Goal: Information Seeking & Learning: Learn about a topic

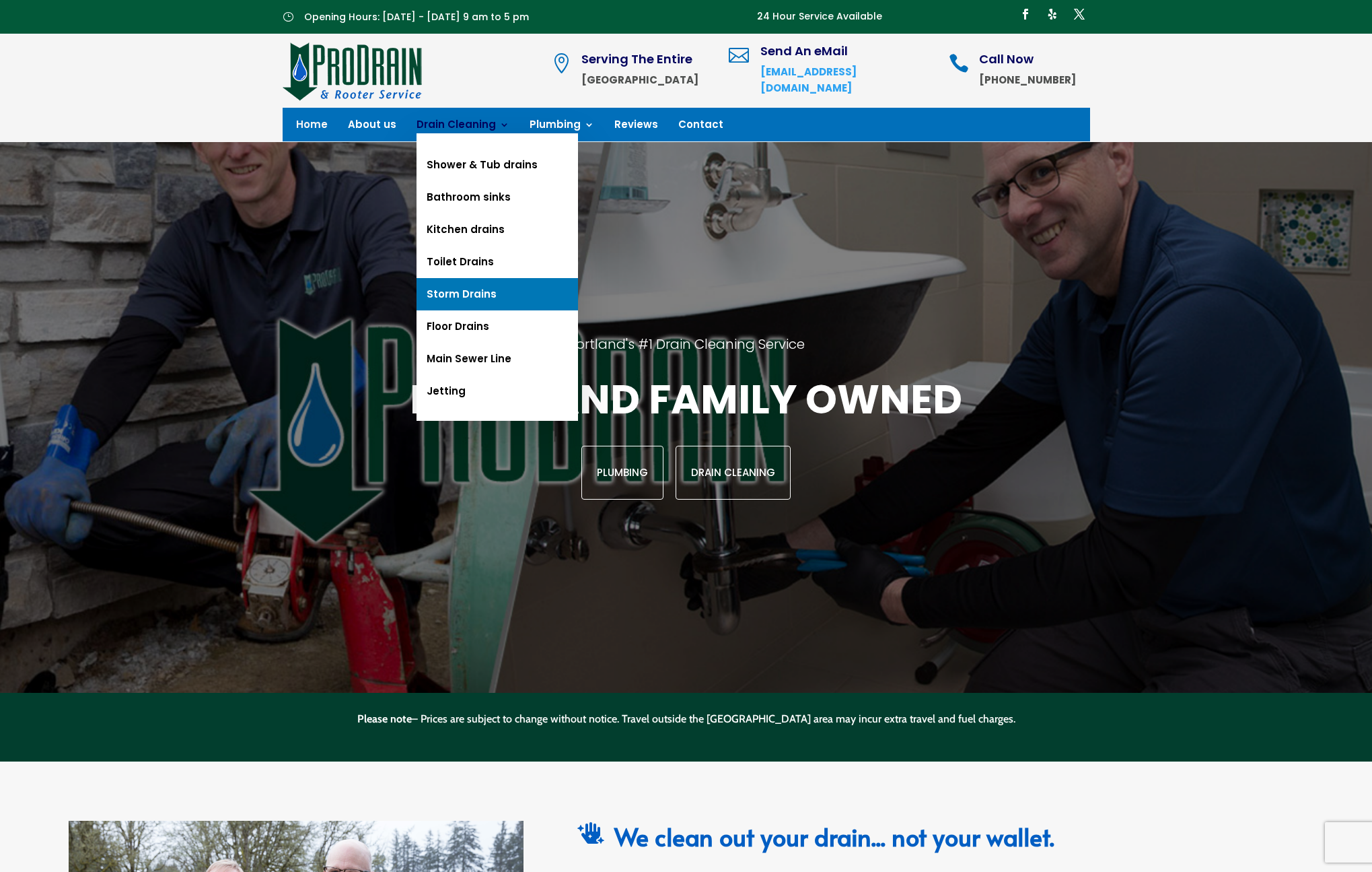
click at [467, 292] on link "Storm Drains" at bounding box center [497, 294] width 162 height 32
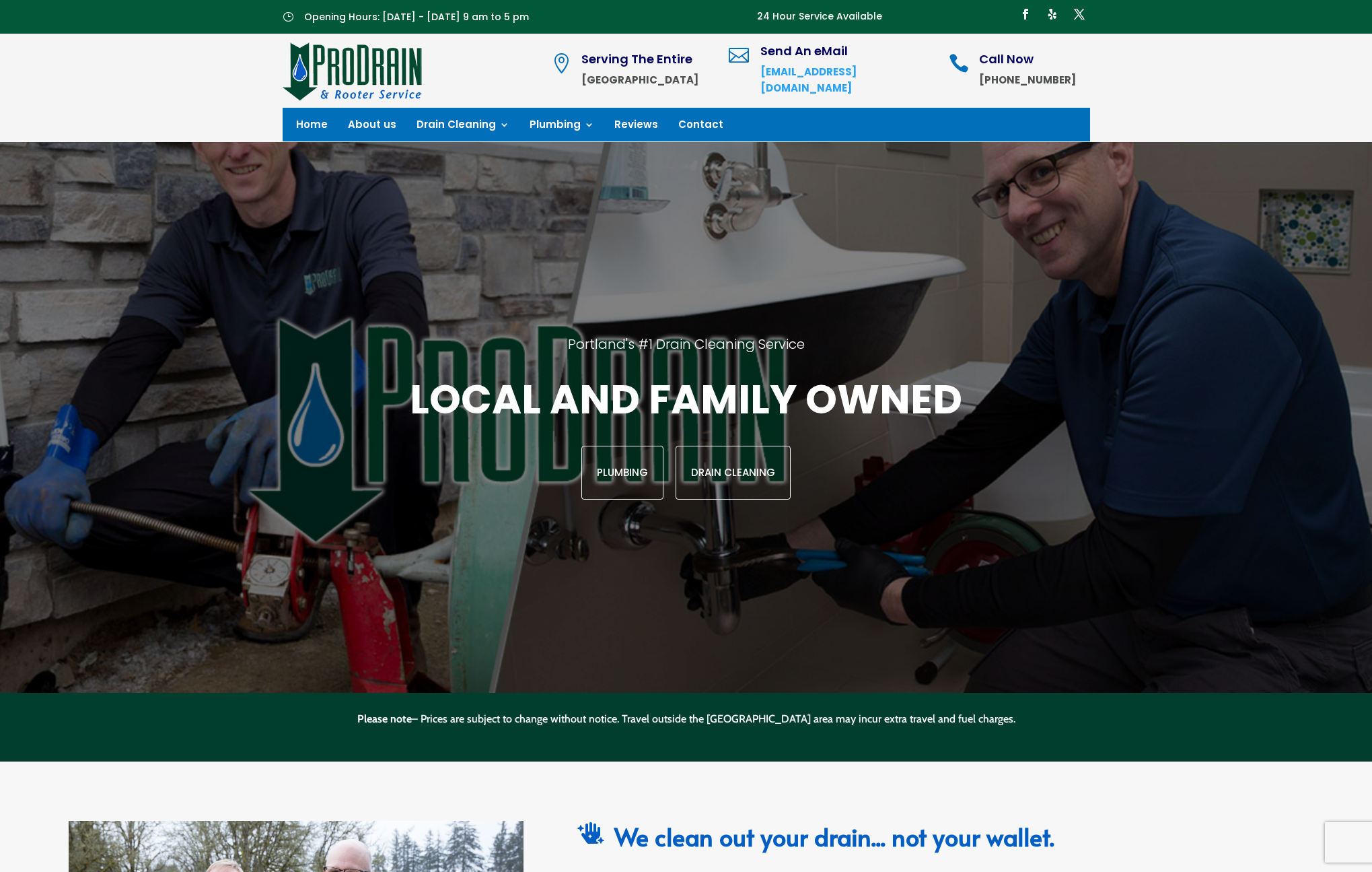
click at [757, 294] on div "Portland's #1 Drain Cleaning Service Local and family owned Plumbing Drain Clea…" at bounding box center [685, 417] width 1207 height 551
click at [667, 400] on div "Local and family owned Plumbing Drain Cleaning" at bounding box center [686, 436] width 1015 height 127
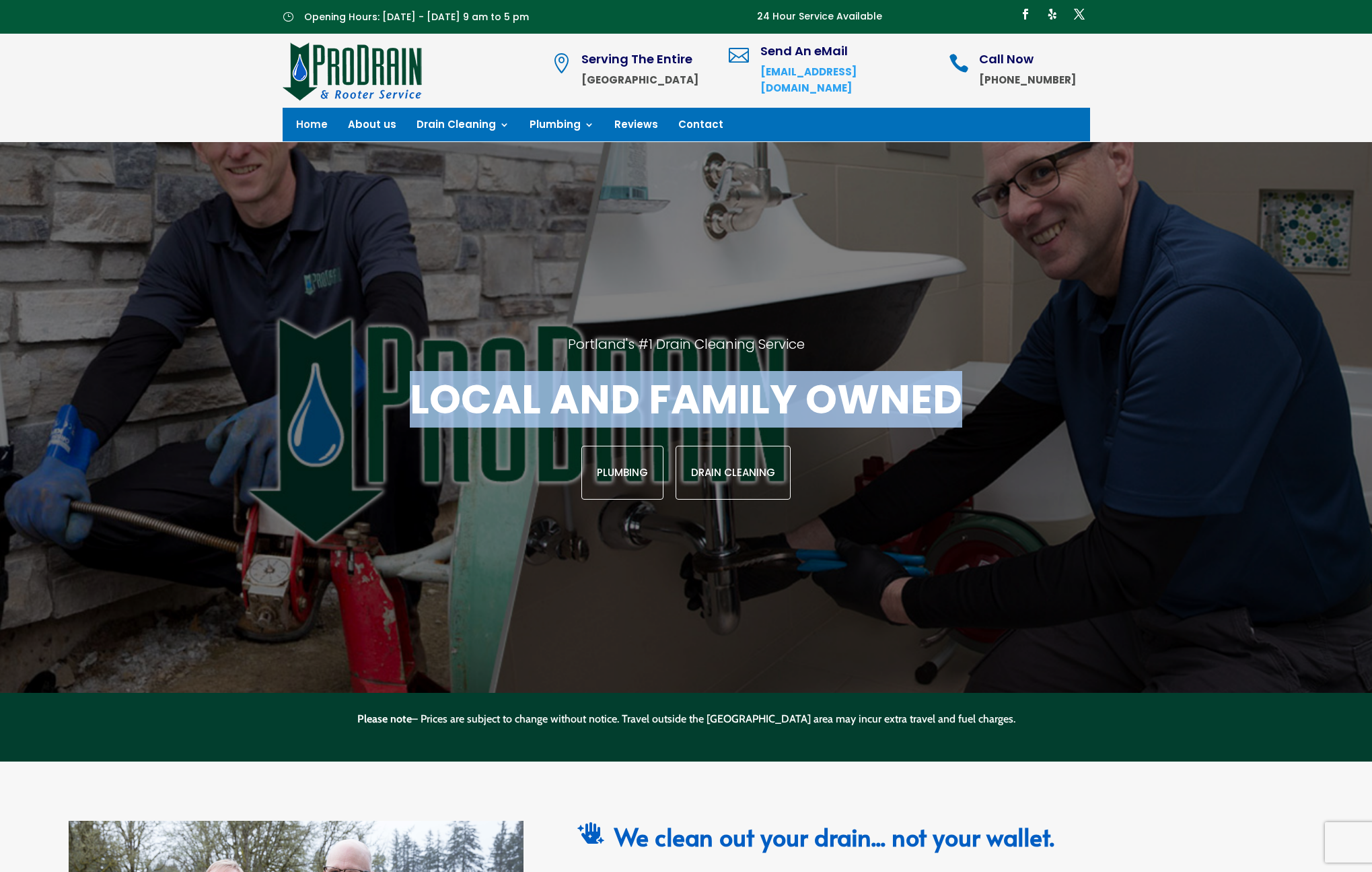
click at [667, 400] on div "Local and family owned Plumbing Drain Cleaning" at bounding box center [686, 436] width 1015 height 127
click at [666, 377] on div "Local and family owned Plumbing Drain Cleaning" at bounding box center [686, 436] width 1015 height 127
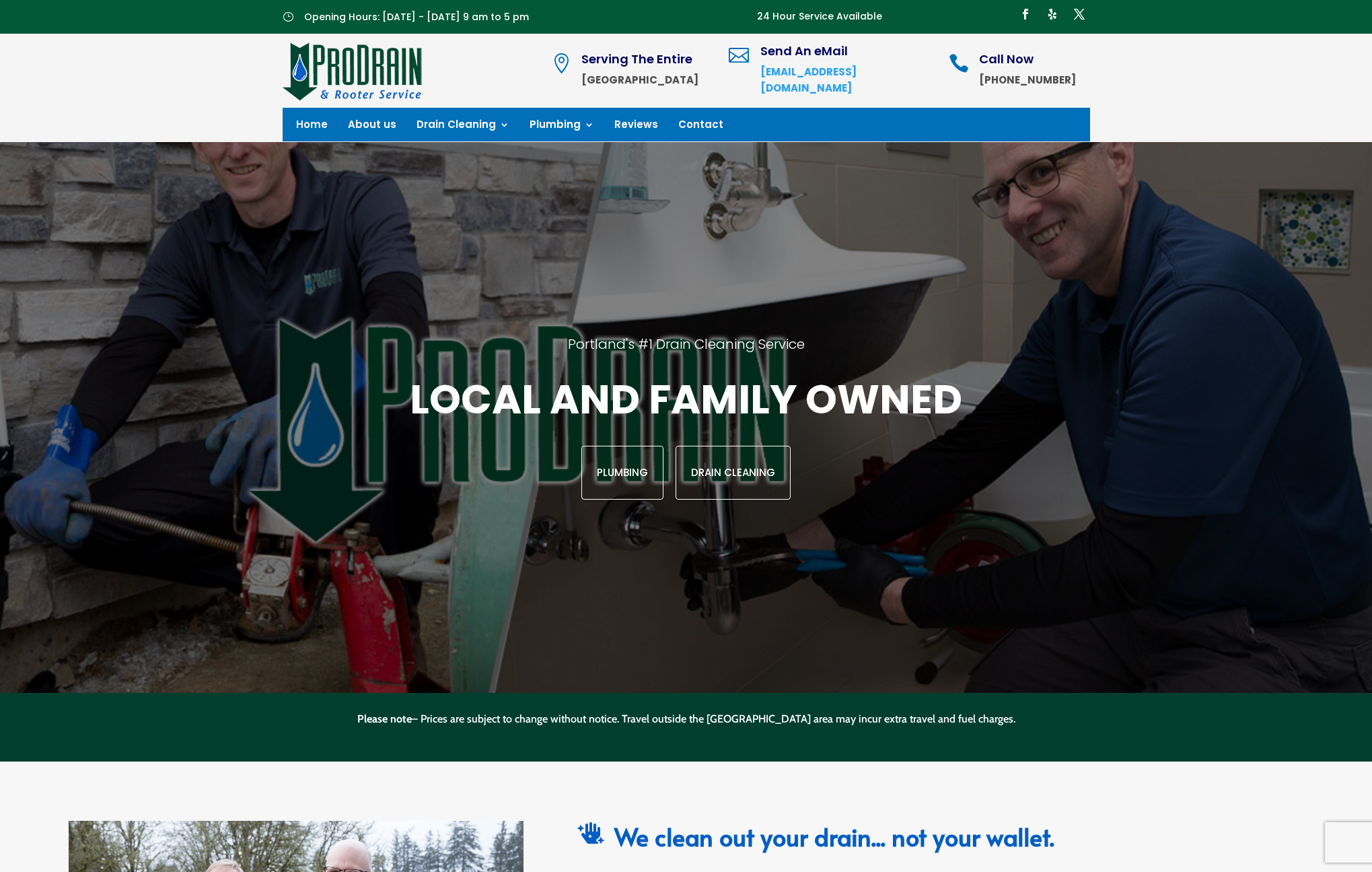
click at [665, 409] on div "Local and family owned Plumbing Drain Cleaning" at bounding box center [686, 436] width 1015 height 127
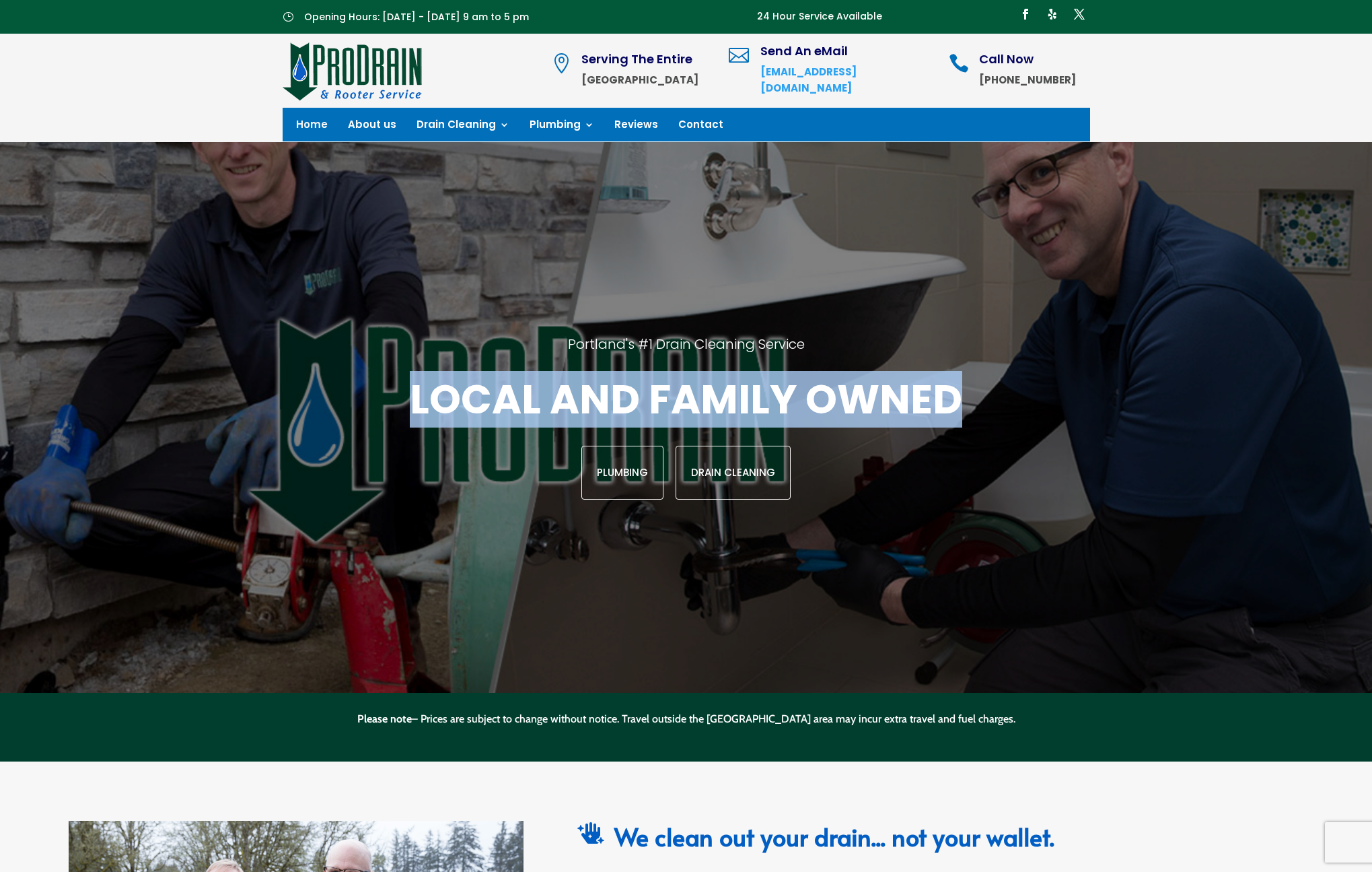
click at [665, 409] on div "Local and family owned Plumbing Drain Cleaning" at bounding box center [686, 436] width 1015 height 127
click at [665, 379] on div "Local and family owned Plumbing Drain Cleaning" at bounding box center [686, 436] width 1015 height 127
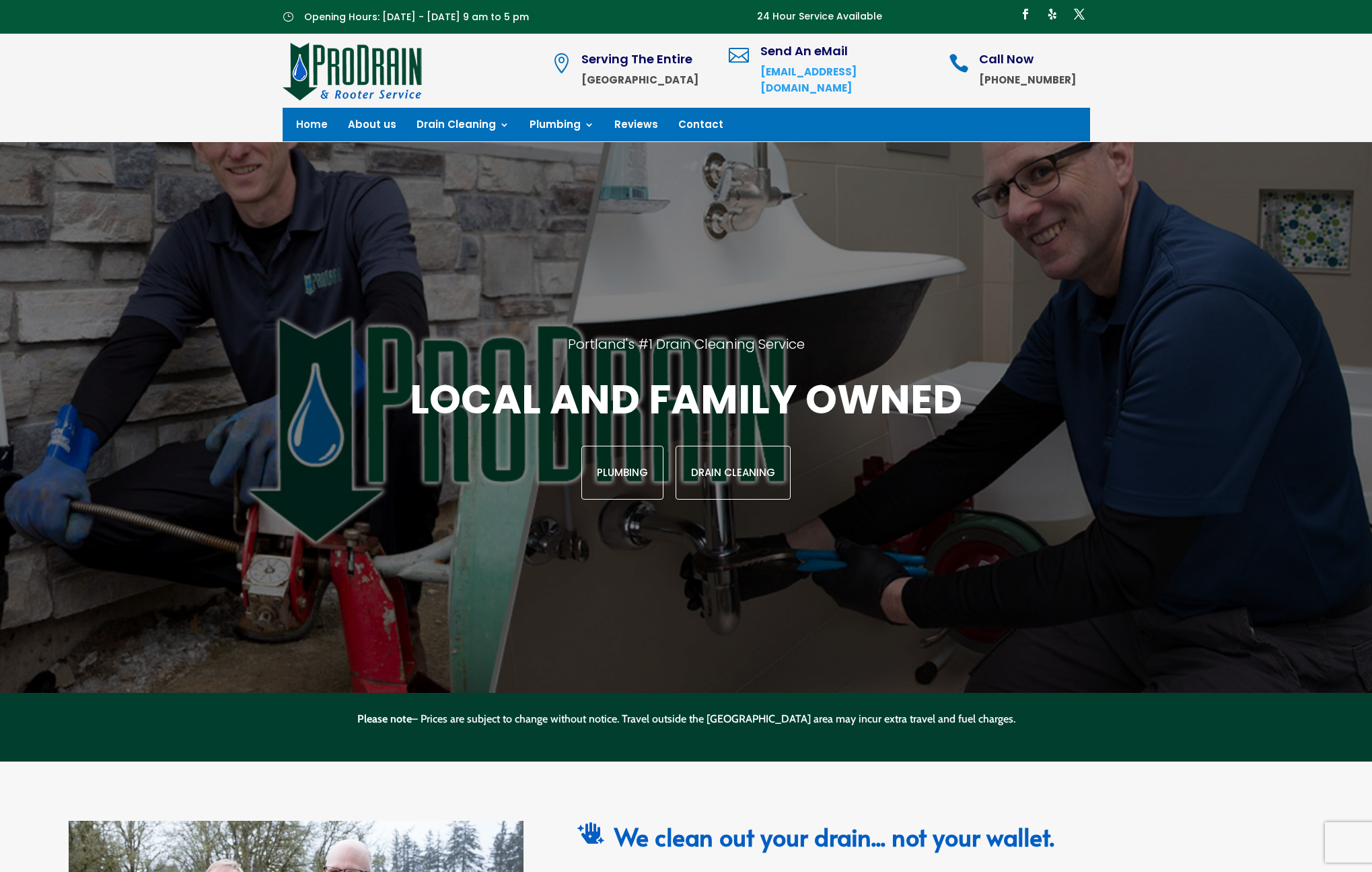
click at [665, 400] on div "Local and family owned Plumbing Drain Cleaning" at bounding box center [686, 436] width 1015 height 127
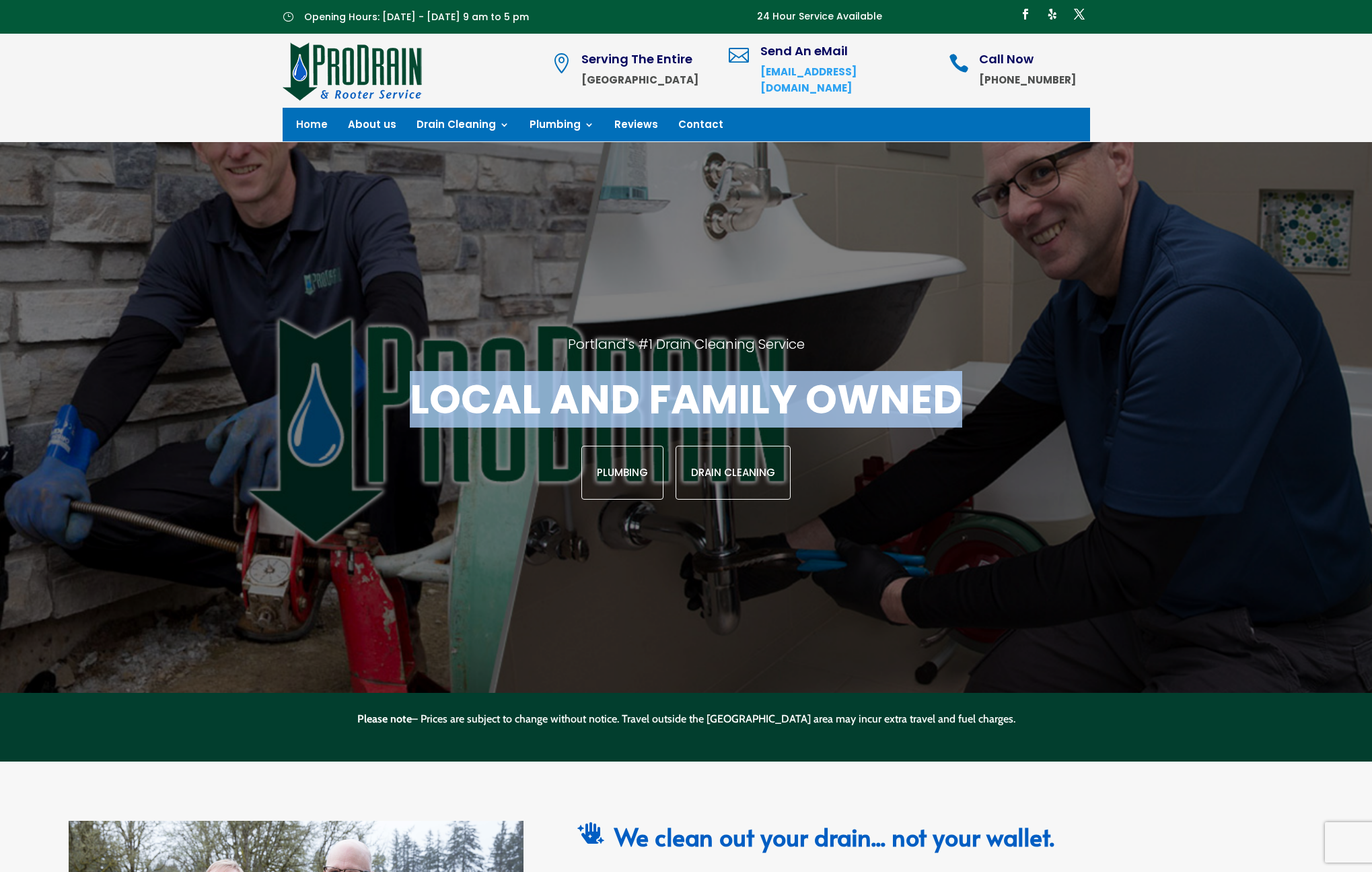
click at [665, 400] on div "Local and family owned Plumbing Drain Cleaning" at bounding box center [686, 436] width 1015 height 127
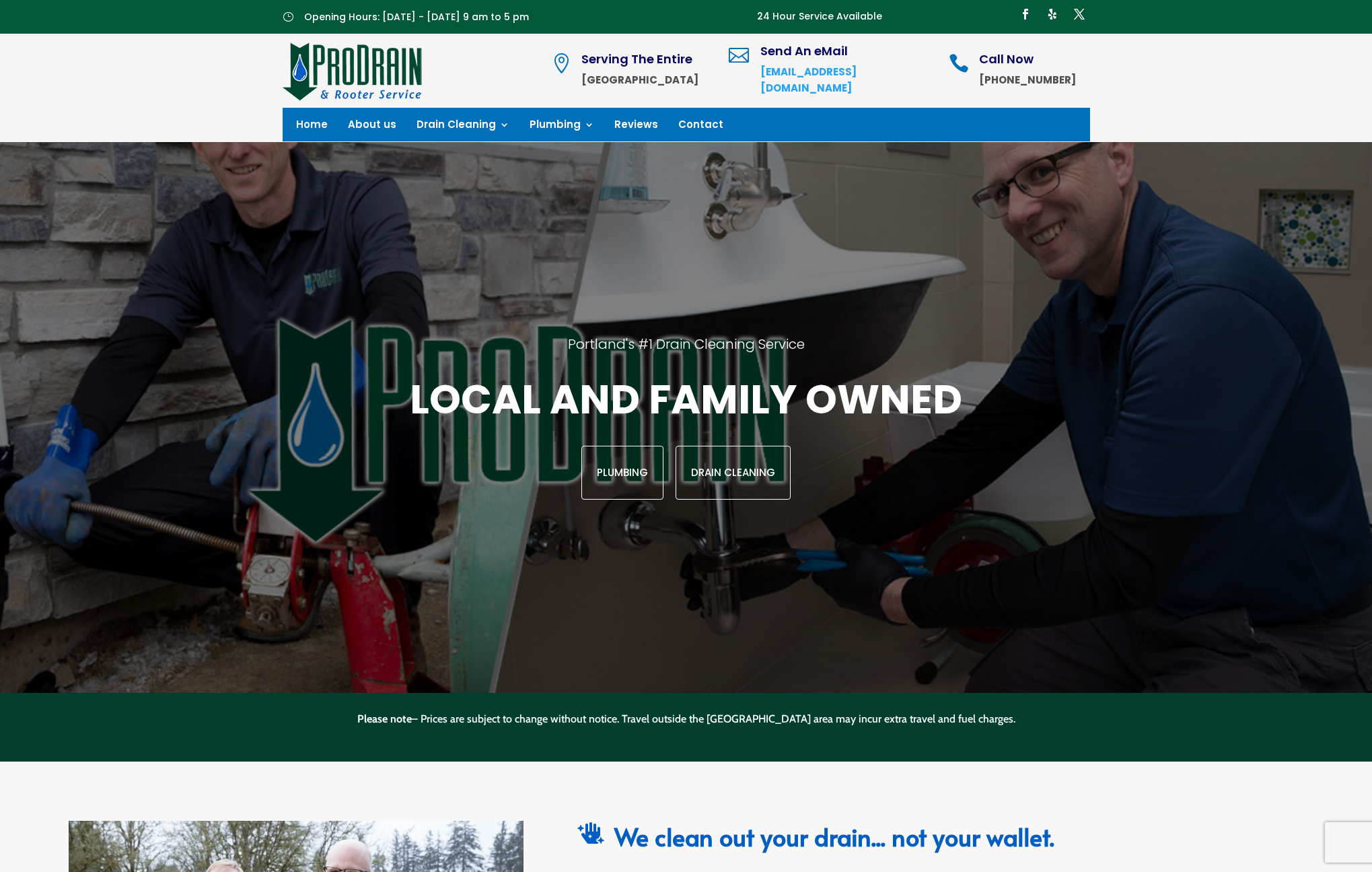
click at [670, 375] on div "Local and family owned Plumbing Drain Cleaning" at bounding box center [686, 436] width 1015 height 127
click at [675, 355] on h2 "Portland's #1 Drain Cleaning Service" at bounding box center [686, 355] width 1015 height 38
click at [623, 133] on link "Reviews" at bounding box center [636, 128] width 44 height 15
